Goal: Task Accomplishment & Management: Use online tool/utility

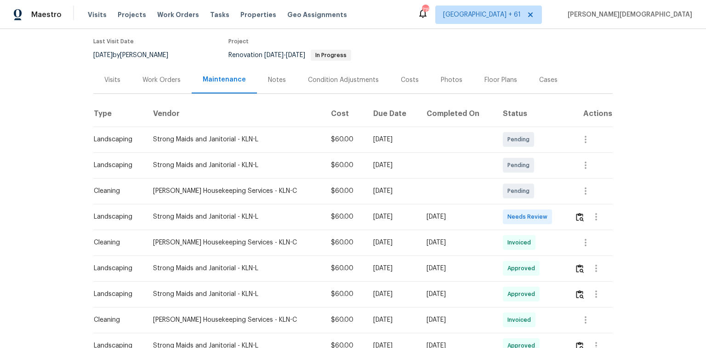
scroll to position [74, 0]
click at [585, 205] on div at bounding box center [596, 216] width 22 height 22
click at [577, 213] on img "button" at bounding box center [580, 216] width 8 height 9
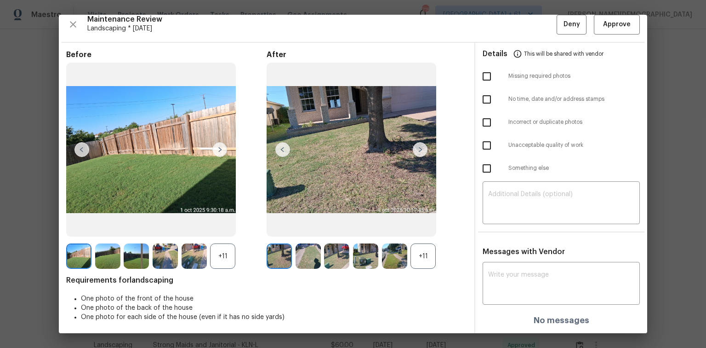
scroll to position [0, 0]
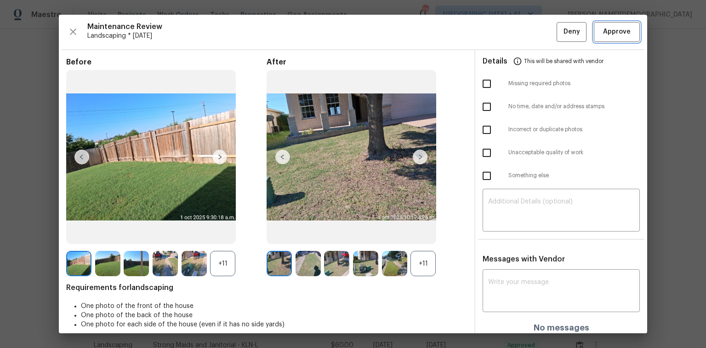
click at [607, 32] on span "Approve" at bounding box center [617, 31] width 28 height 11
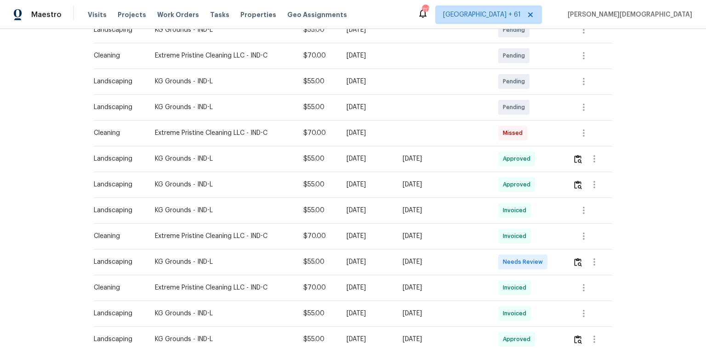
scroll to position [221, 0]
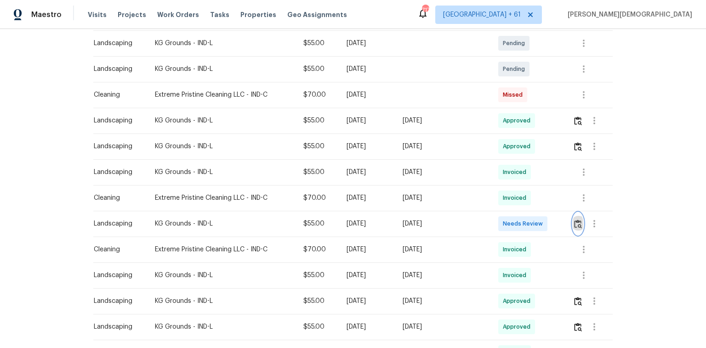
click at [502, 223] on button "button" at bounding box center [578, 223] width 11 height 22
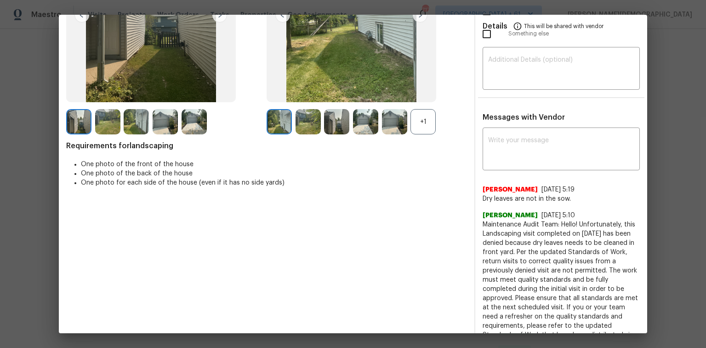
scroll to position [147, 0]
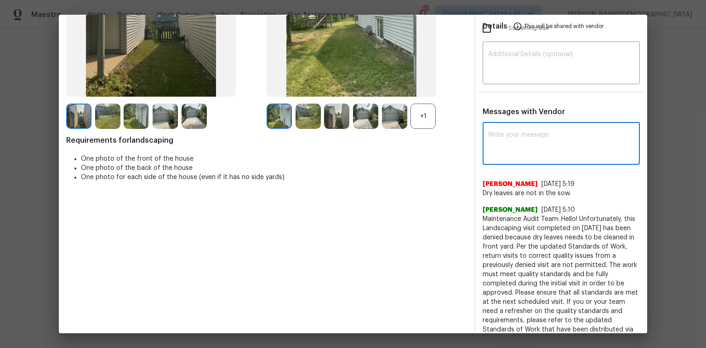
click at [502, 142] on textarea at bounding box center [561, 144] width 146 height 26
paste textarea "Maintenance Audit Team: Hello! Unfortunately, this cleaning visit completed on …"
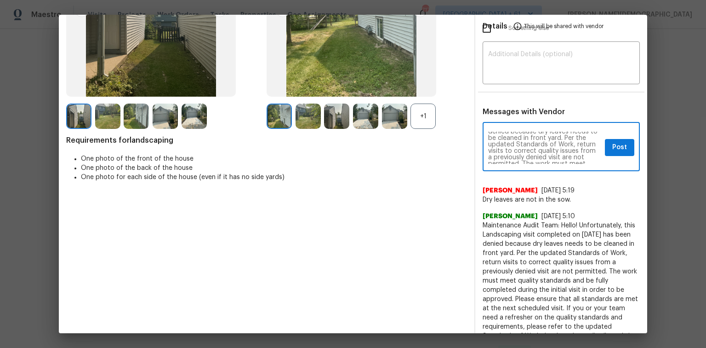
scroll to position [0, 0]
type textarea "Maintenance Audit Team: Hello! Unfortunately, this cleaning visit completed on …"
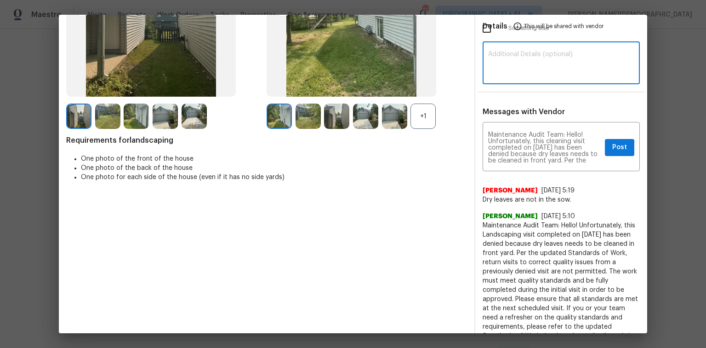
click at [502, 51] on textarea at bounding box center [561, 64] width 146 height 26
paste textarea "Maintenance Audit Team: Hello! Unfortunately, this cleaning visit completed on …"
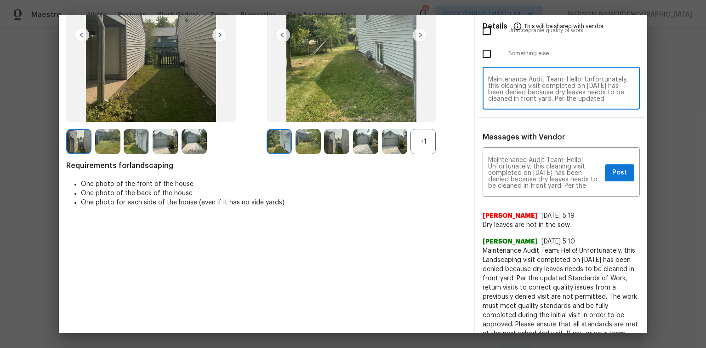
scroll to position [110, 0]
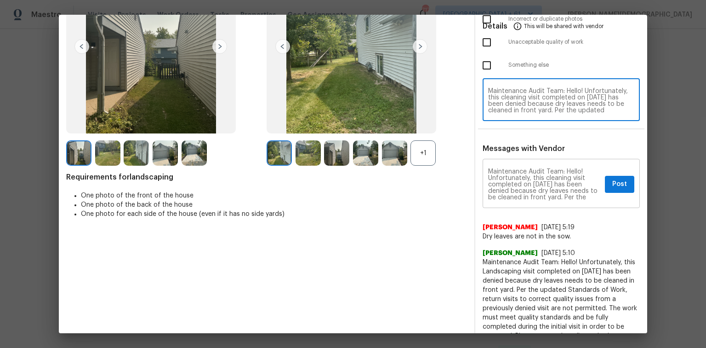
type textarea "Maintenance Audit Team: Hello! Unfortunately, this cleaning visit completed on …"
click at [502, 178] on span "Post" at bounding box center [619, 183] width 15 height 11
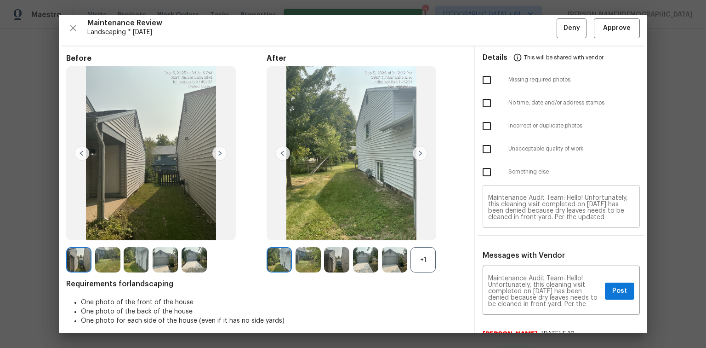
scroll to position [0, 0]
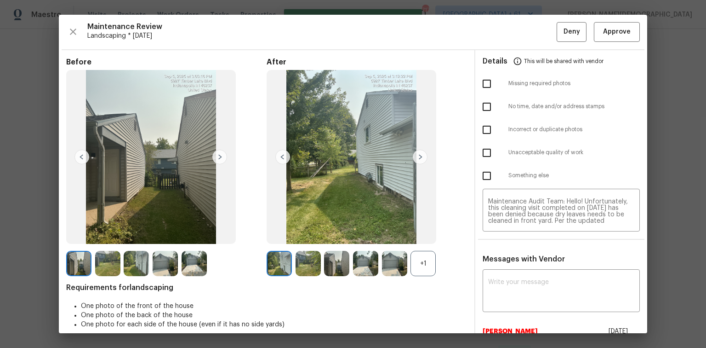
click at [488, 157] on input "checkbox" at bounding box center [486, 152] width 19 height 19
checkbox input "true"
click at [502, 42] on div "Maintenance Review Landscaping * Tue, Sep 02 Deny Approve Before After +1 Requi…" at bounding box center [353, 174] width 589 height 318
click at [502, 39] on button "Deny" at bounding box center [572, 32] width 30 height 20
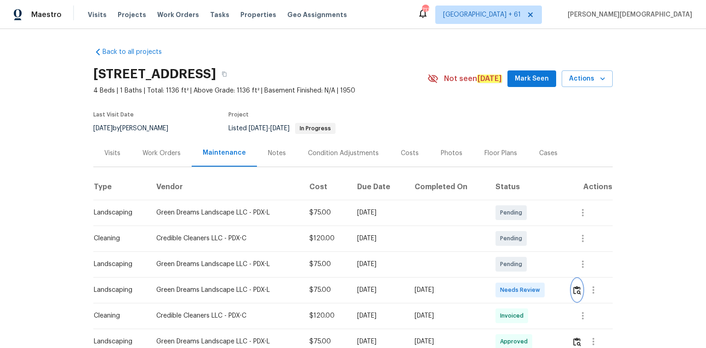
click at [577, 286] on img "button" at bounding box center [577, 290] width 8 height 9
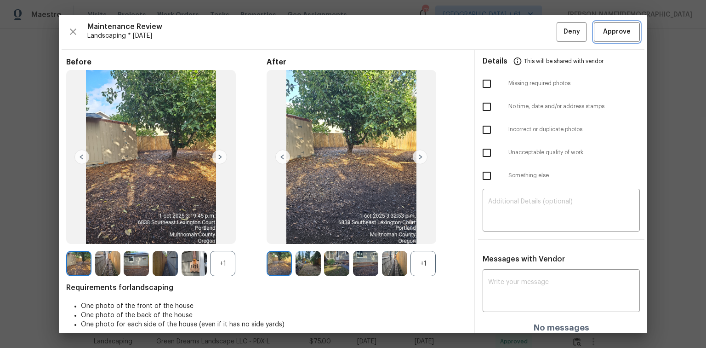
click at [605, 33] on span "Approve" at bounding box center [617, 31] width 28 height 11
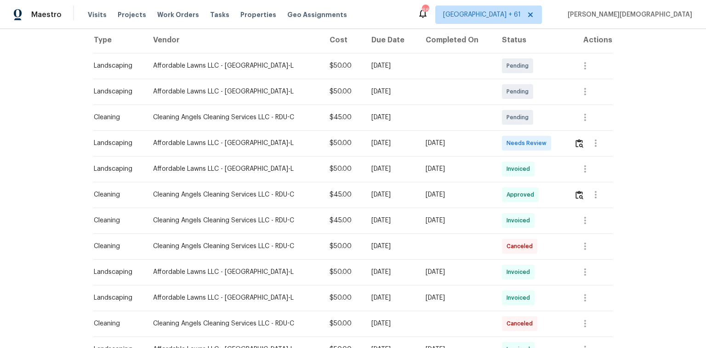
scroll to position [147, 0]
click at [577, 138] on img "button" at bounding box center [580, 142] width 8 height 9
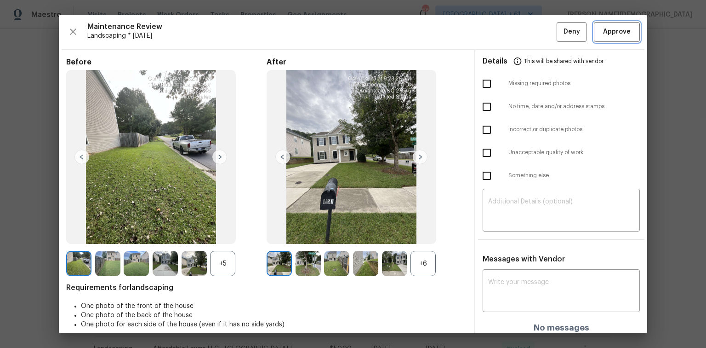
click at [601, 36] on span "Approve" at bounding box center [616, 31] width 31 height 11
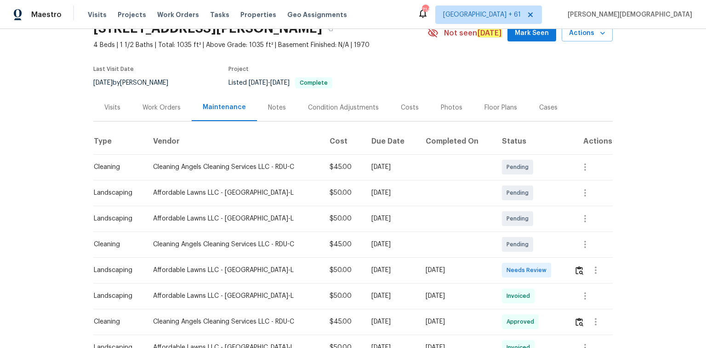
scroll to position [74, 0]
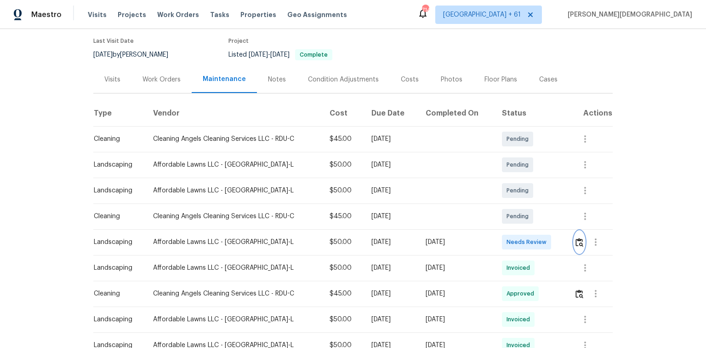
click at [577, 238] on img "button" at bounding box center [580, 242] width 8 height 9
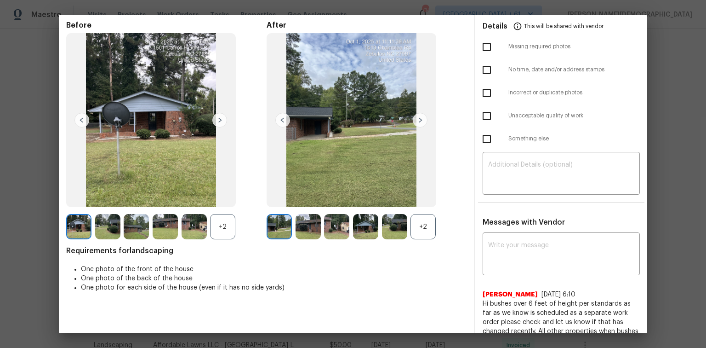
scroll to position [0, 0]
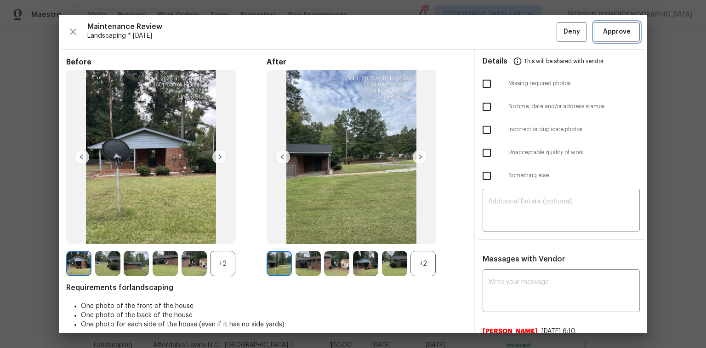
click at [622, 31] on span "Approve" at bounding box center [617, 31] width 28 height 11
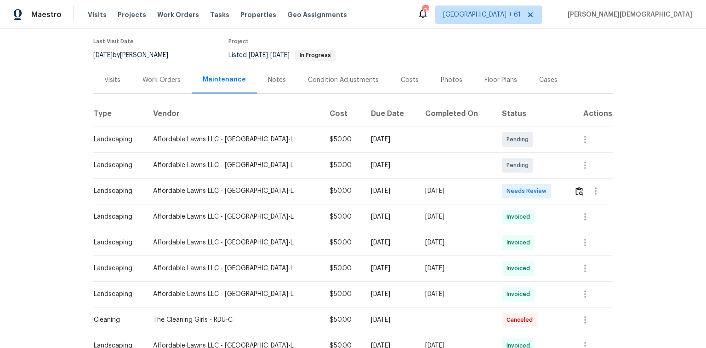
scroll to position [74, 0]
click at [576, 188] on img "button" at bounding box center [580, 190] width 8 height 9
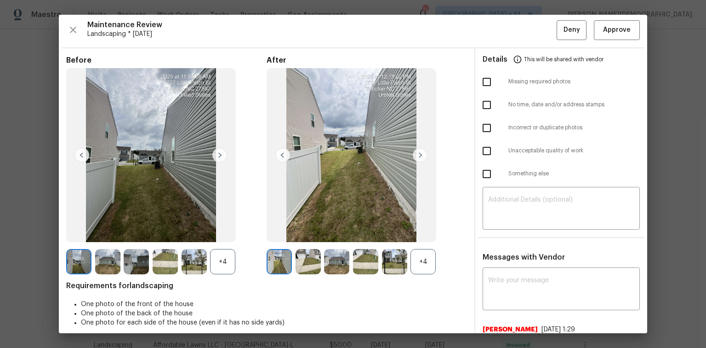
scroll to position [0, 0]
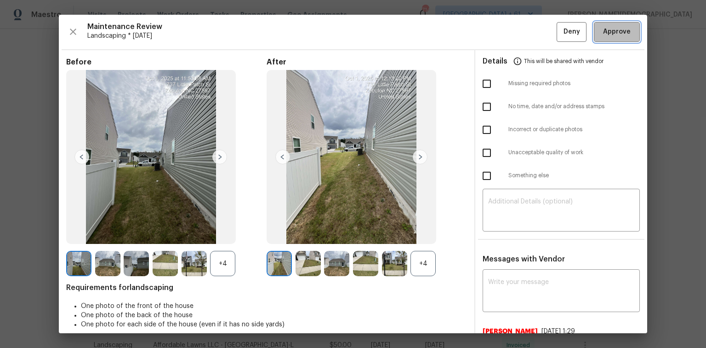
click at [615, 34] on span "Approve" at bounding box center [617, 31] width 28 height 11
